Goal: Transaction & Acquisition: Purchase product/service

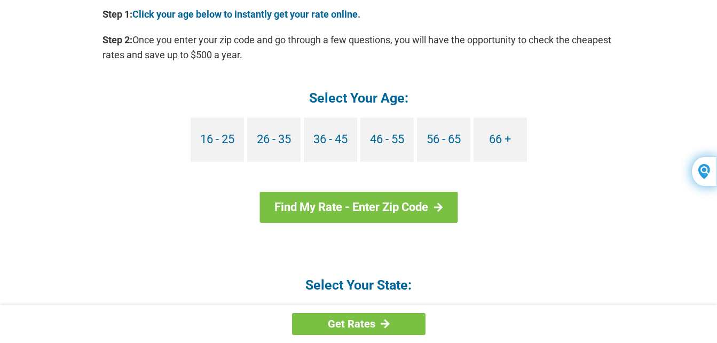
scroll to position [950, 0]
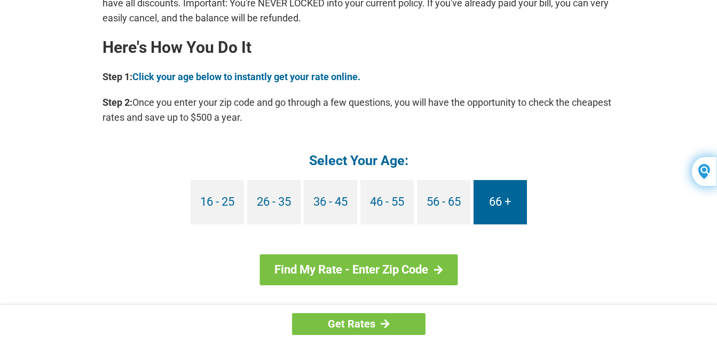
click at [510, 195] on link "66 +" at bounding box center [500, 202] width 53 height 44
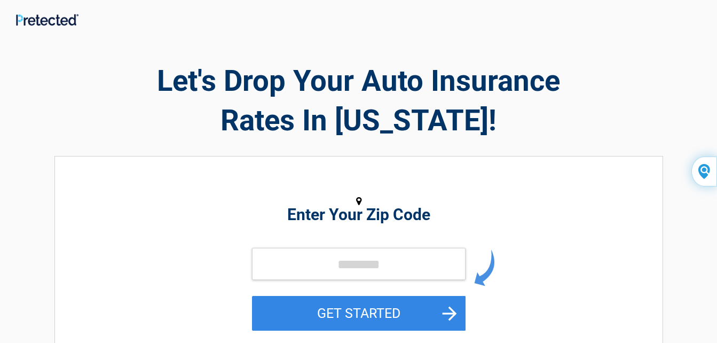
drag, startPoint x: 450, startPoint y: 223, endPoint x: 384, endPoint y: 257, distance: 74.0
click at [403, 249] on div "Enter Your Zip Code GET STARTED" at bounding box center [359, 266] width 490 height 198
click at [345, 264] on input "tel" at bounding box center [359, 264] width 214 height 32
type input "*****"
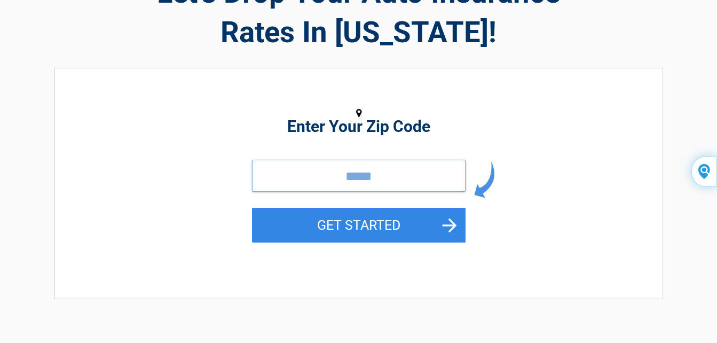
scroll to position [104, 0]
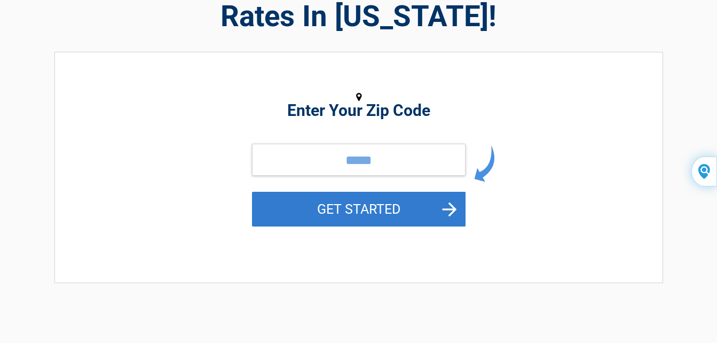
click at [417, 207] on button "GET STARTED" at bounding box center [359, 209] width 214 height 35
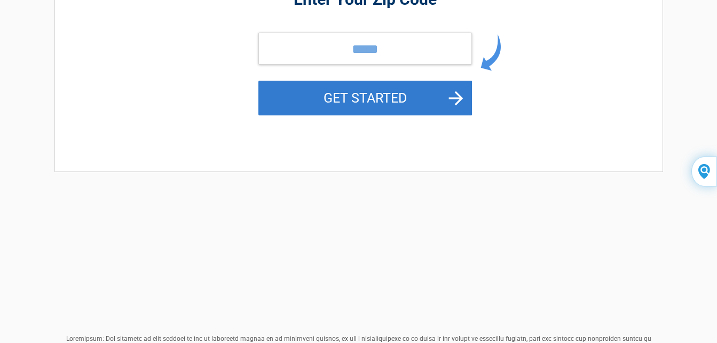
scroll to position [0, 0]
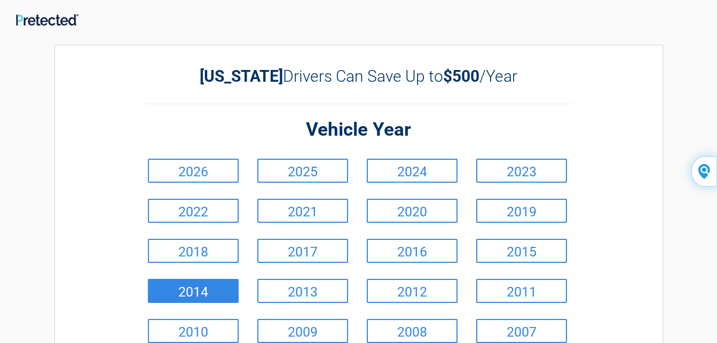
click at [217, 292] on link "2014" at bounding box center [193, 291] width 91 height 24
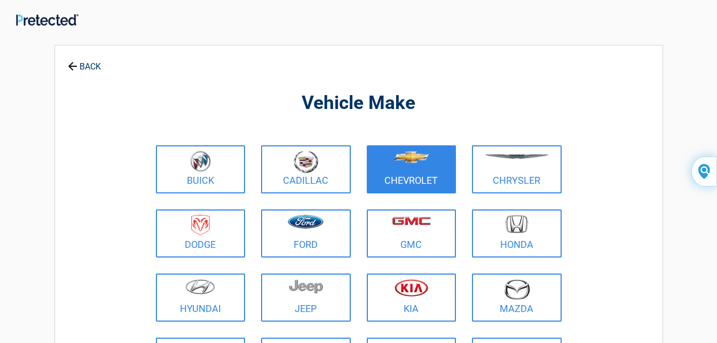
click at [395, 177] on link "Chevrolet" at bounding box center [412, 169] width 90 height 48
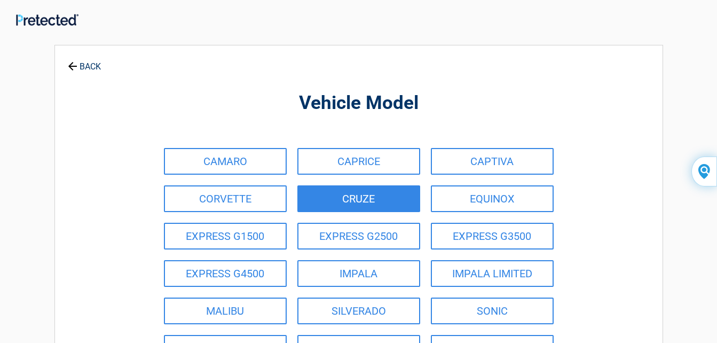
click at [392, 197] on link "CRUZE" at bounding box center [358, 198] width 123 height 27
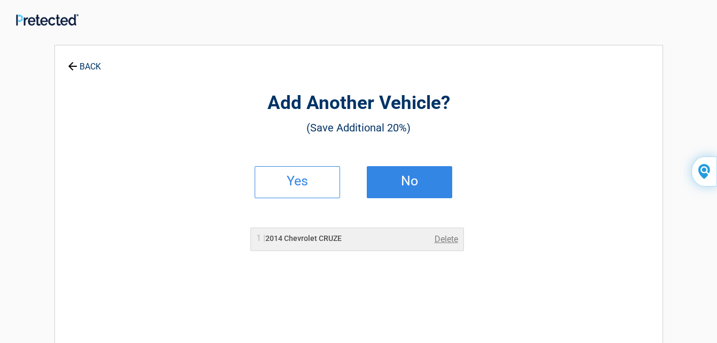
click at [402, 185] on h2 "No" at bounding box center [409, 180] width 63 height 7
